Goal: Navigation & Orientation: Go to known website

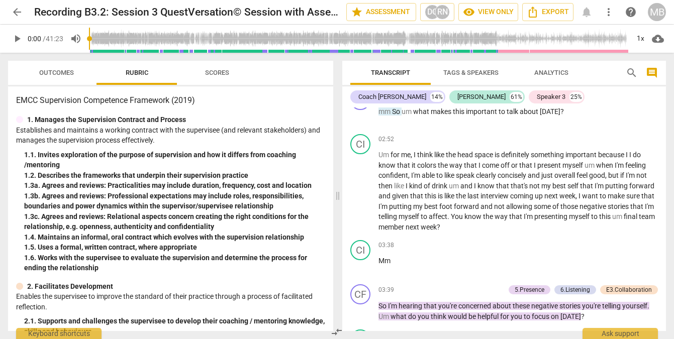
scroll to position [762, 0]
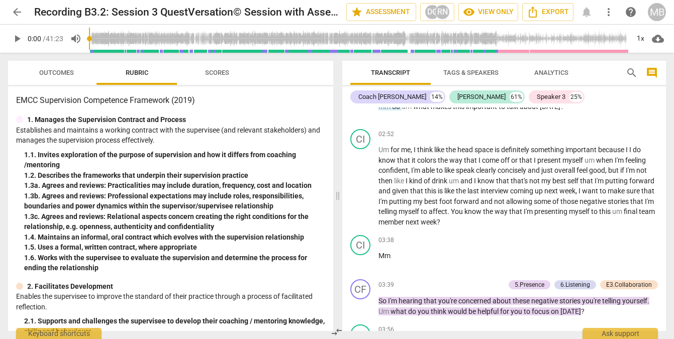
click at [427, 154] on span "think" at bounding box center [425, 150] width 17 height 8
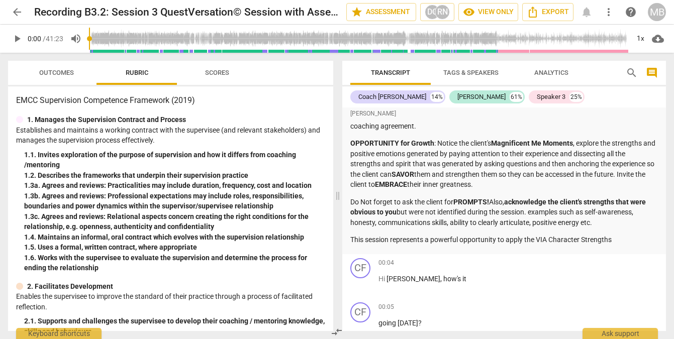
scroll to position [0, 0]
